Goal: Task Accomplishment & Management: Manage account settings

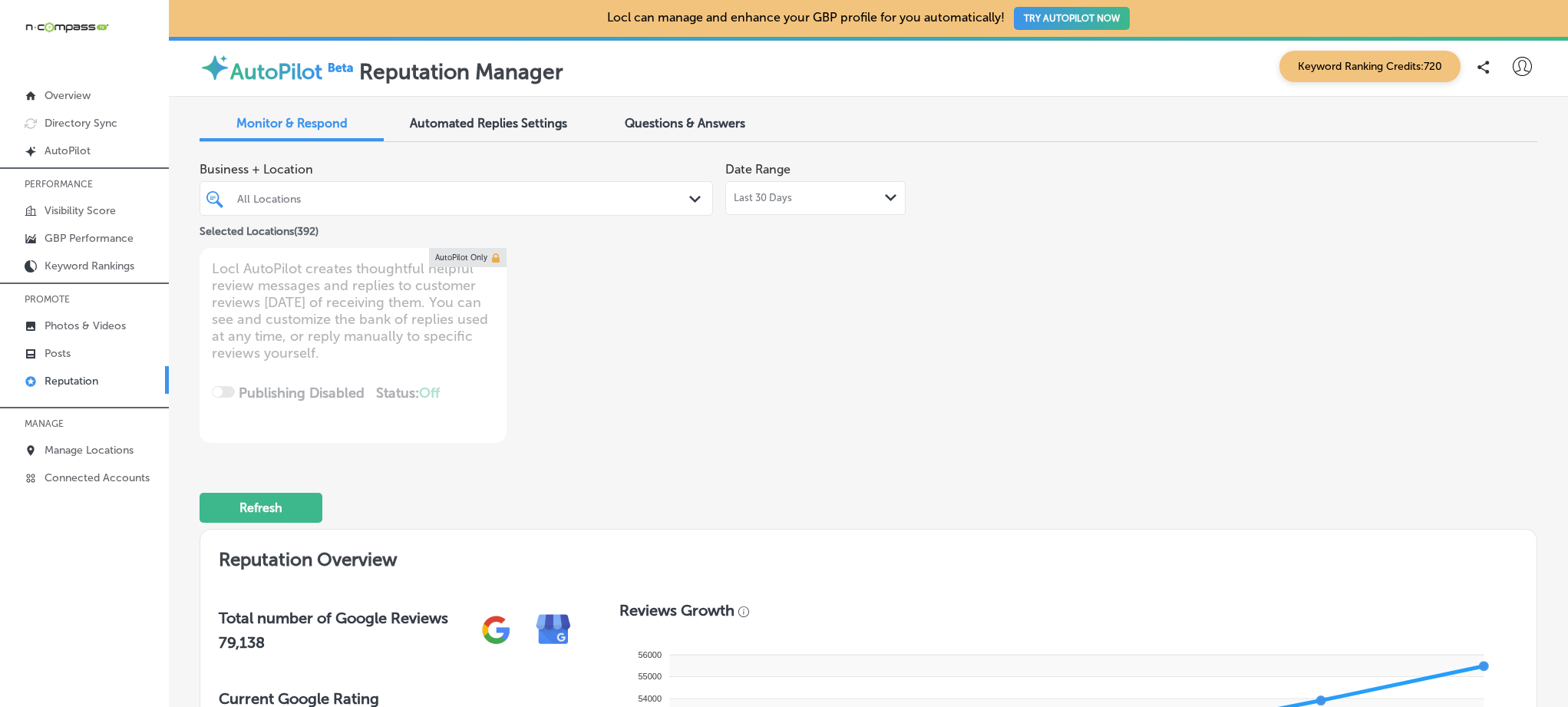
click at [404, 197] on div "All Locations" at bounding box center [464, 198] width 453 height 13
click at [405, 205] on div at bounding box center [434, 198] width 397 height 20
click at [336, 201] on div "All Locations" at bounding box center [464, 198] width 453 height 13
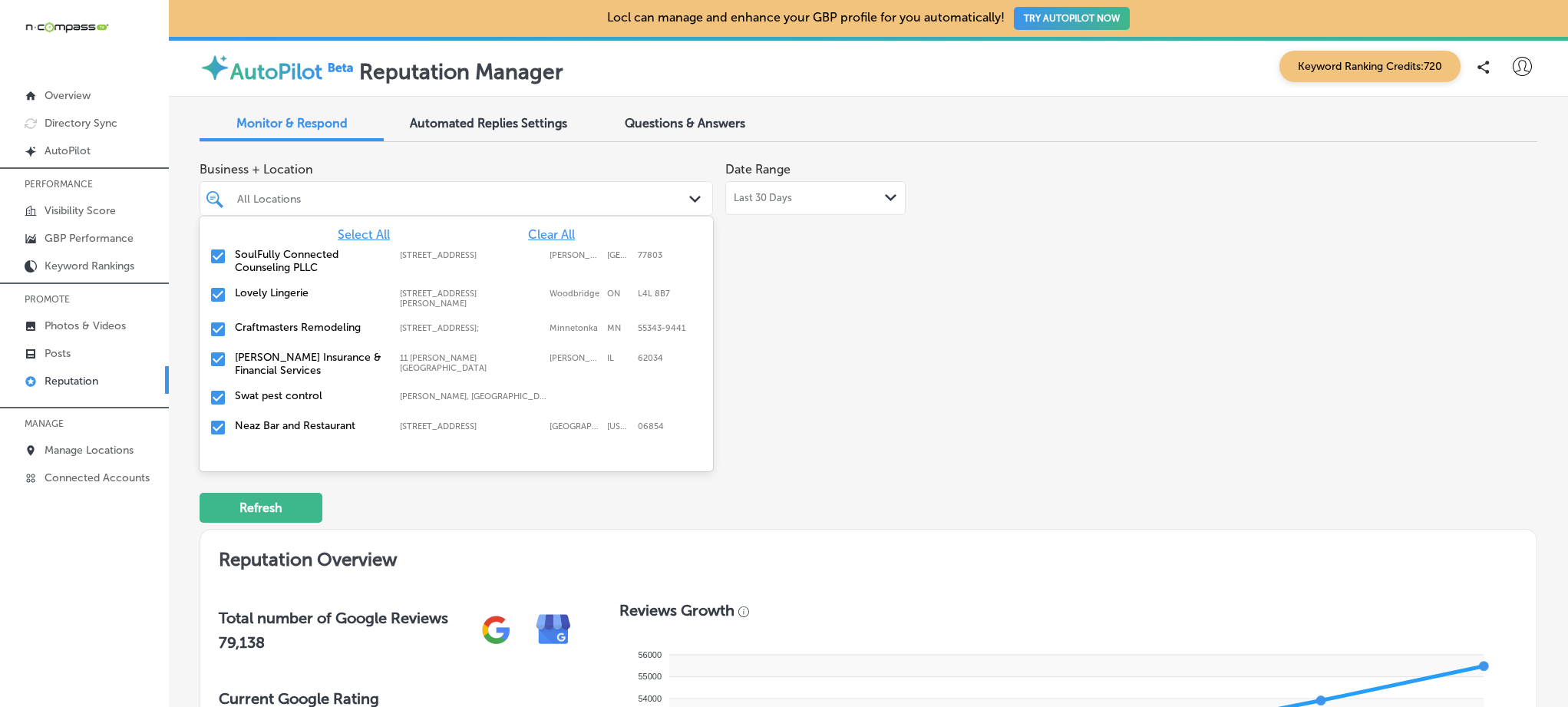
type textarea "x"
type input "eag"
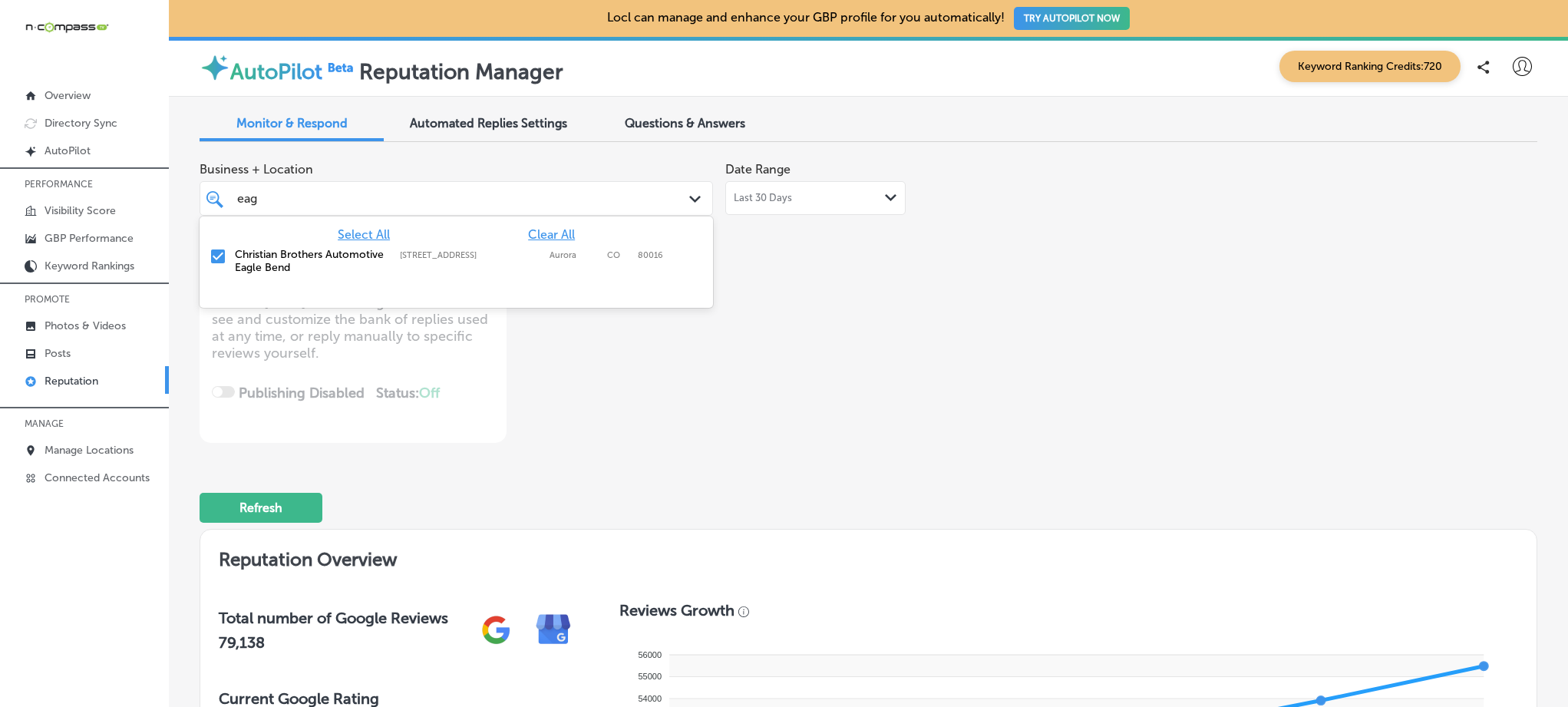
click at [432, 266] on div "Christian Brothers Automotive Eagle Bend [STREET_ADDRESS] [STREET_ADDRESS]" at bounding box center [421, 261] width 374 height 26
type textarea "x"
click at [348, 181] on div "eag eag Path Created with Sketch." at bounding box center [456, 199] width 513 height 35
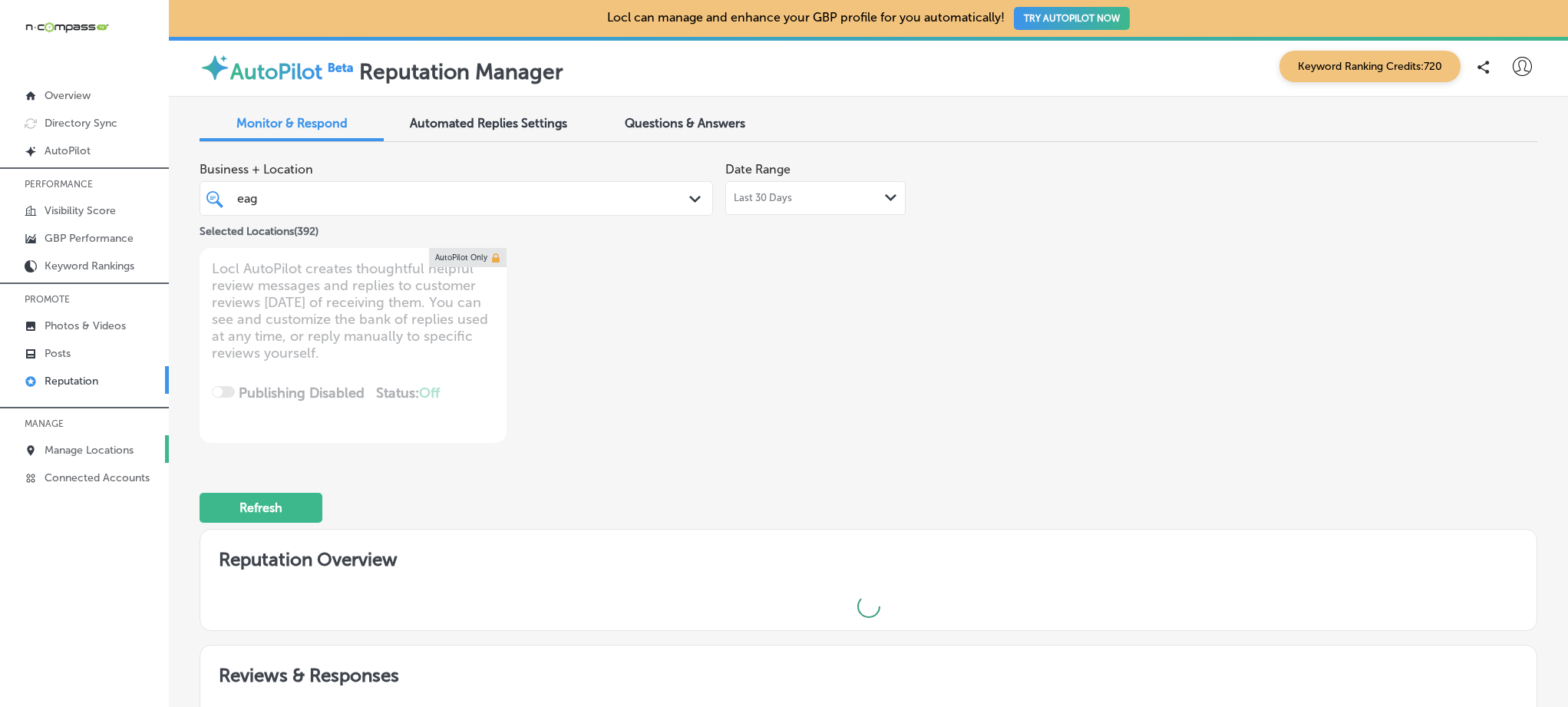
type input "eag"
click at [94, 445] on p "Manage Locations" at bounding box center [89, 449] width 89 height 13
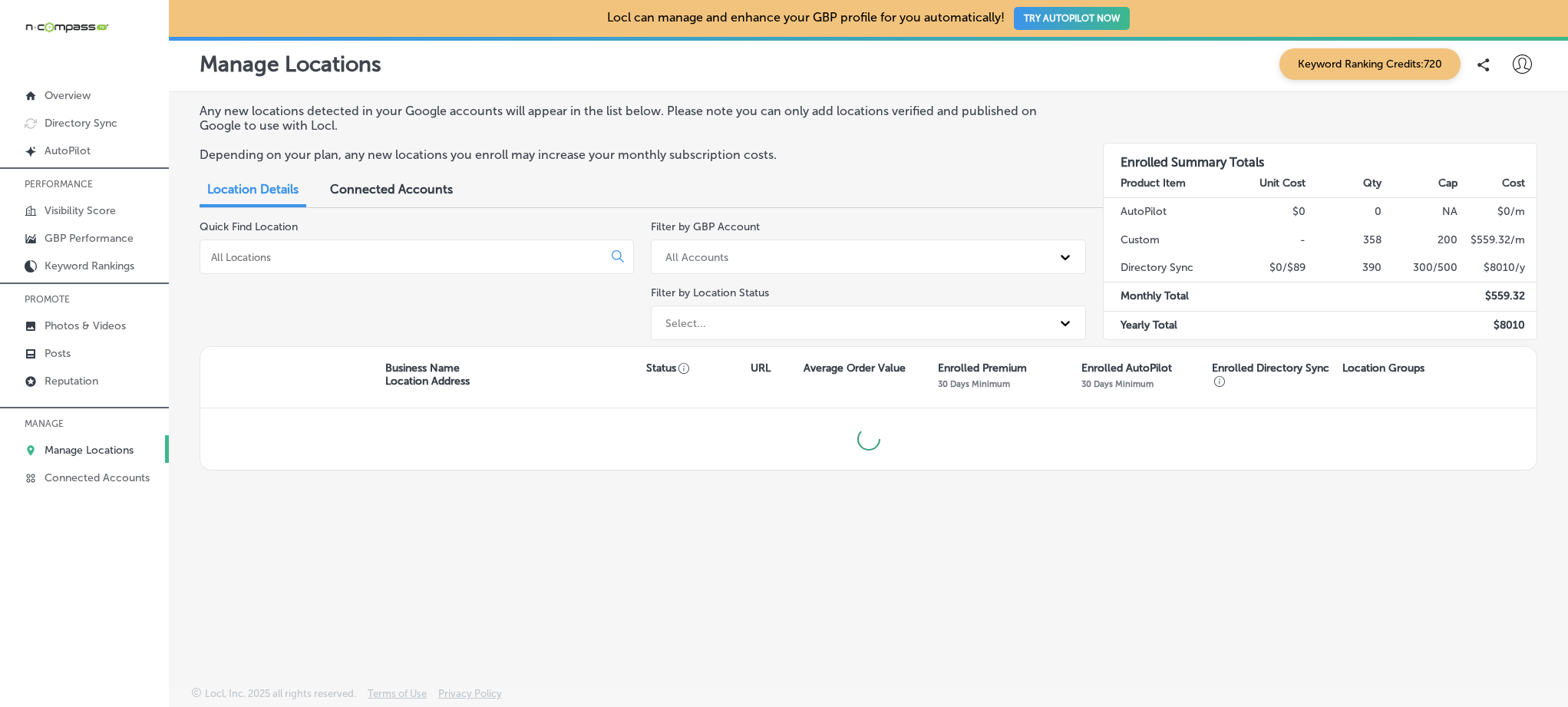
click at [332, 256] on input at bounding box center [404, 257] width 389 height 14
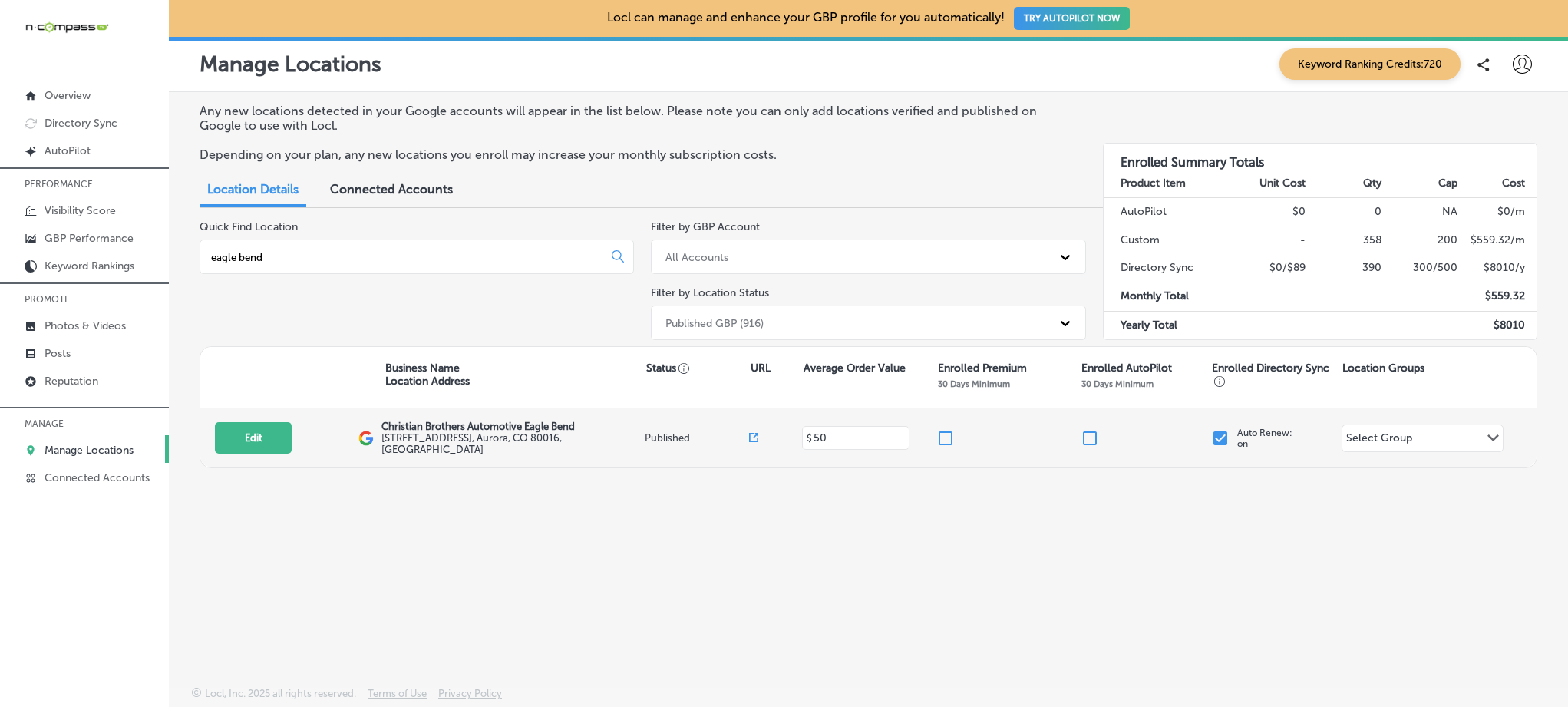
type input "eagle bend"
click at [1222, 436] on input "checkbox" at bounding box center [1219, 438] width 18 height 18
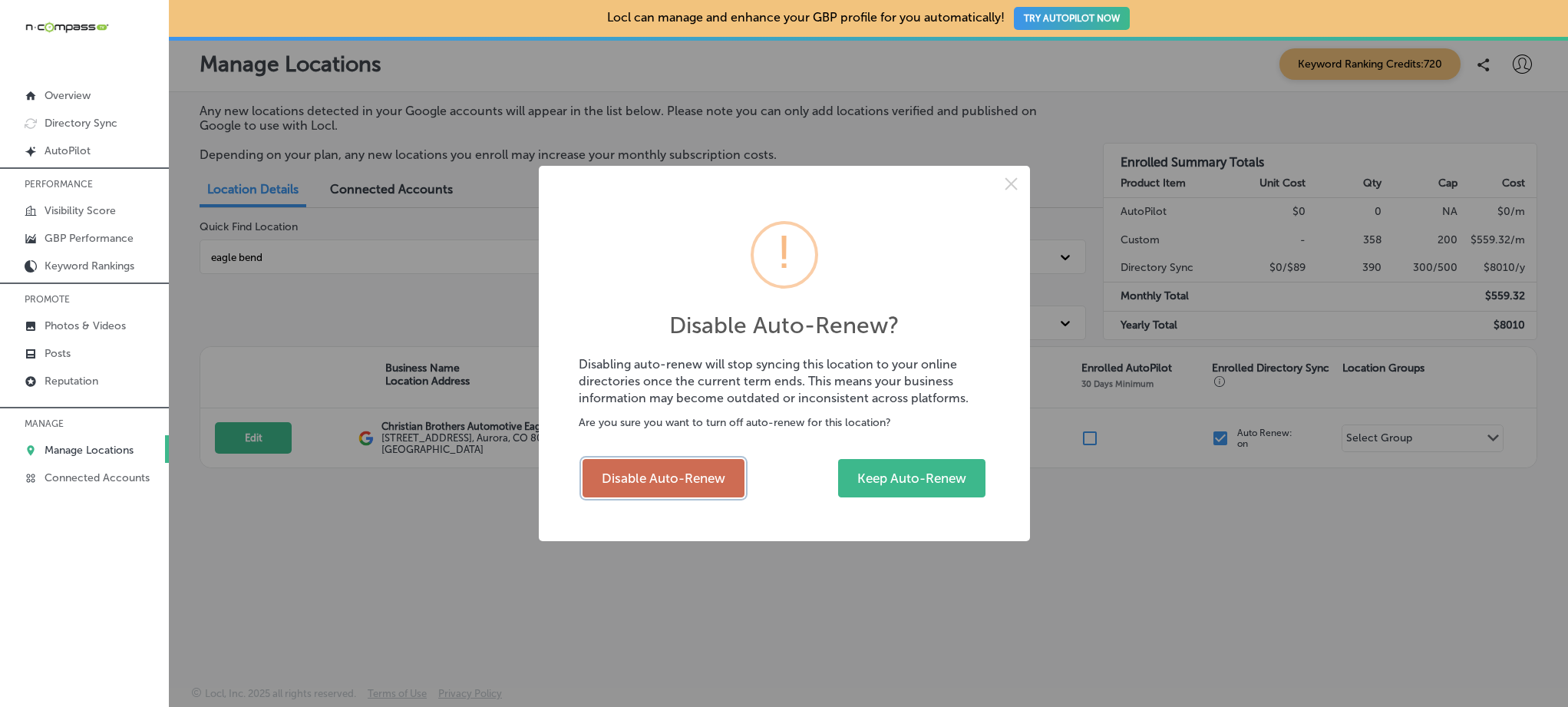
click at [641, 479] on button "Disable Auto-Renew" at bounding box center [662, 478] width 162 height 39
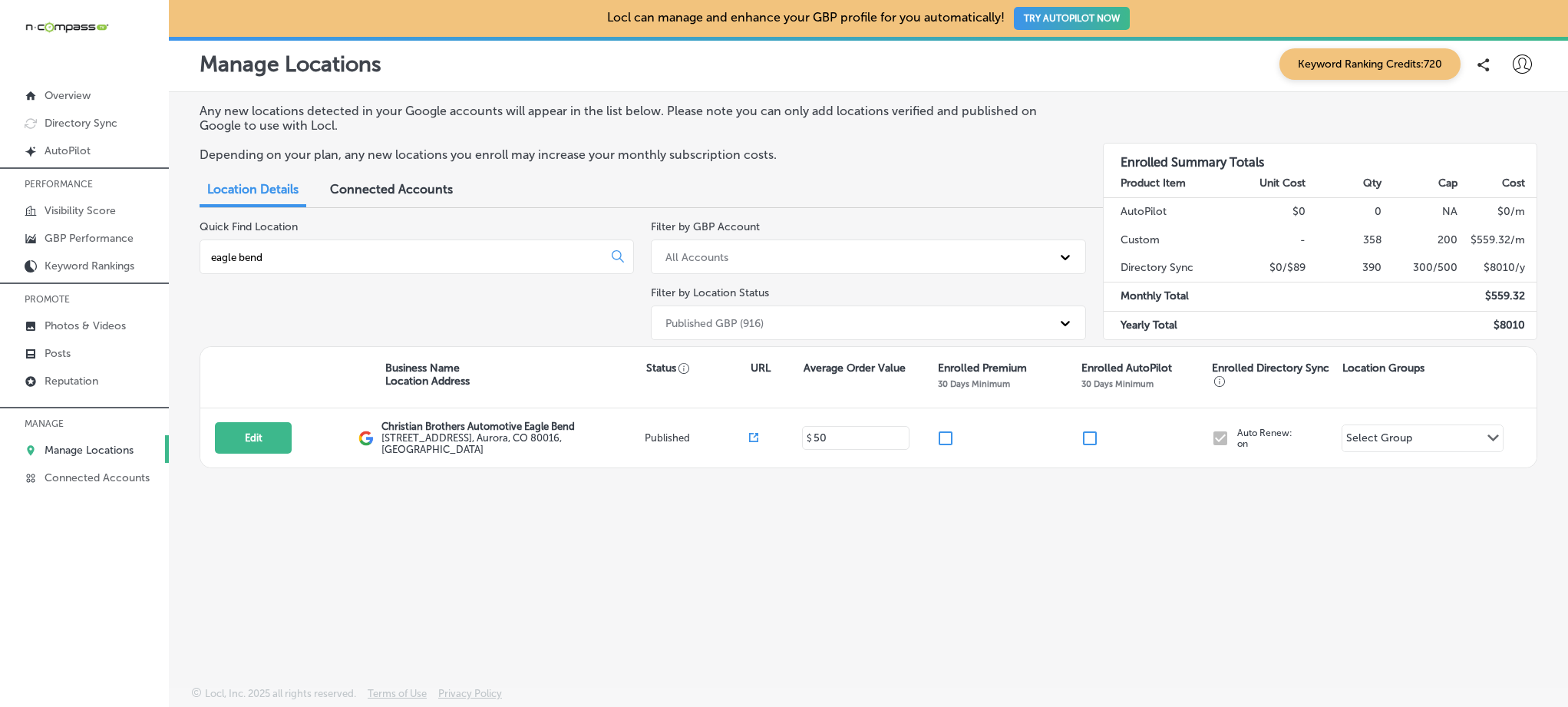
checkbox input "false"
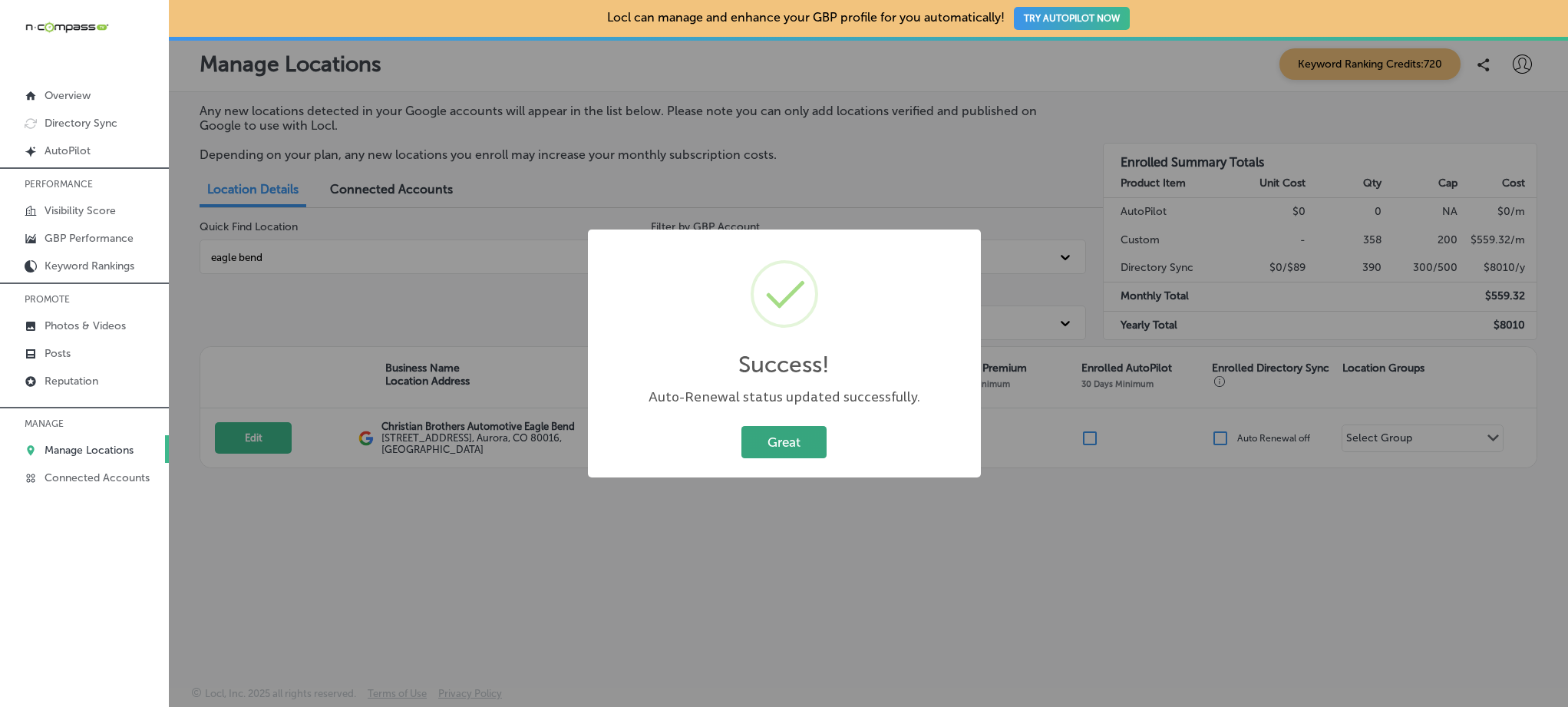
click at [781, 451] on button "Great" at bounding box center [784, 442] width 85 height 31
